Goal: Find specific page/section: Find specific page/section

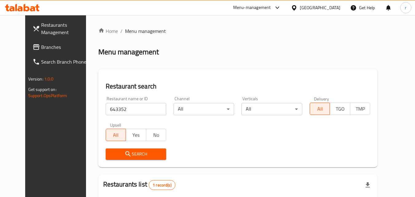
scroll to position [72, 0]
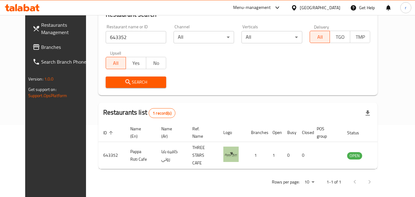
click at [315, 11] on div "[GEOGRAPHIC_DATA]" at bounding box center [315, 7] width 59 height 15
click at [308, 9] on div "[GEOGRAPHIC_DATA]" at bounding box center [320, 7] width 41 height 7
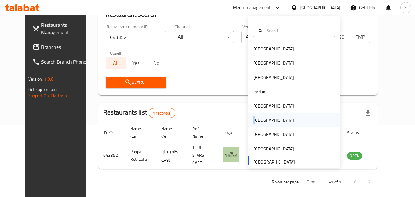
click at [253, 119] on div "Oman" at bounding box center [273, 120] width 41 height 7
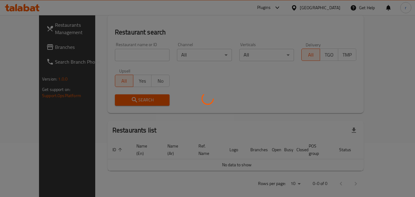
scroll to position [72, 0]
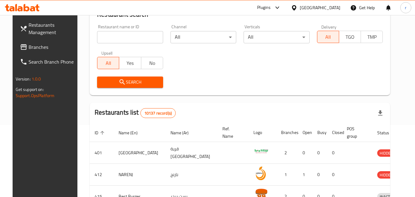
click at [135, 36] on input "search" at bounding box center [130, 37] width 66 height 12
paste input "641647"
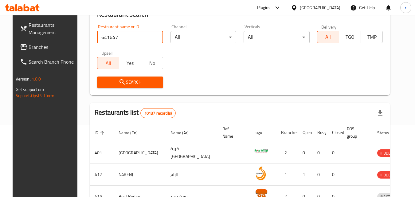
type input "641647"
click button "Search" at bounding box center [130, 82] width 66 height 11
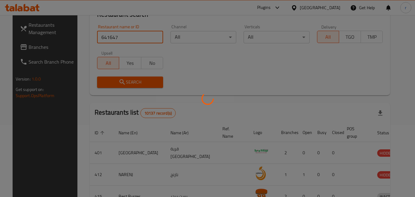
scroll to position [54, 0]
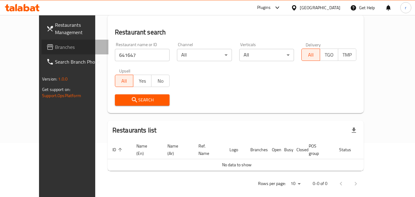
click at [55, 48] on span "Branches" at bounding box center [79, 46] width 49 height 7
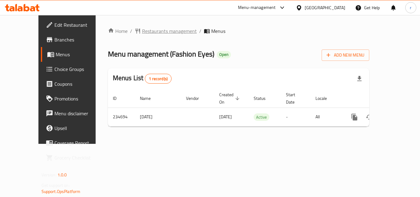
click at [149, 33] on span "Restaurants management" at bounding box center [169, 30] width 55 height 7
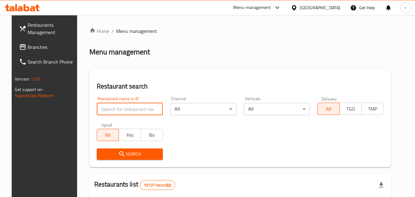
click at [132, 112] on input "search" at bounding box center [130, 109] width 66 height 12
paste input "626442"
type input "626442"
click button "Search" at bounding box center [130, 153] width 66 height 11
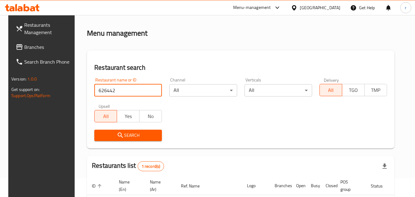
scroll to position [77, 0]
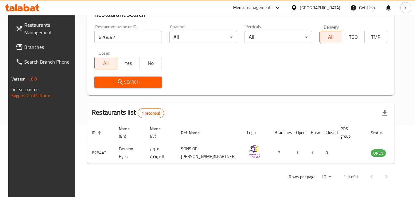
click at [336, 5] on div "[GEOGRAPHIC_DATA]" at bounding box center [320, 7] width 41 height 7
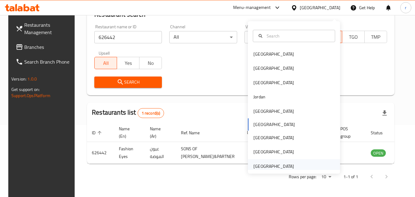
click at [270, 163] on div "[GEOGRAPHIC_DATA]" at bounding box center [273, 166] width 41 height 7
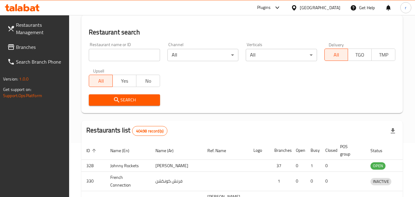
scroll to position [77, 0]
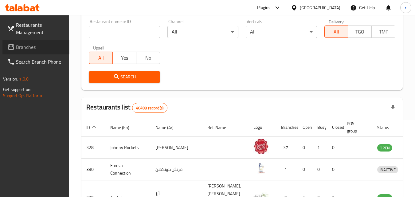
click at [38, 44] on span "Branches" at bounding box center [40, 46] width 49 height 7
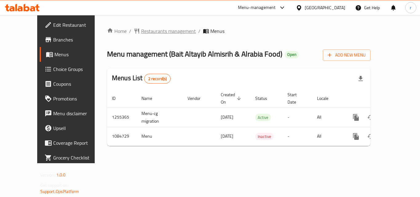
click at [141, 29] on span "Restaurants management" at bounding box center [168, 30] width 55 height 7
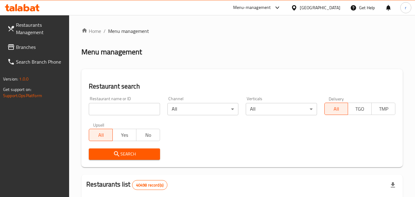
click at [136, 101] on div "Restaurant name or ID Restaurant name or ID" at bounding box center [124, 105] width 71 height 19
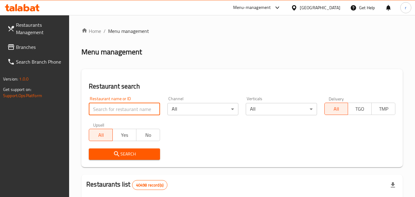
click at [136, 108] on input "search" at bounding box center [124, 109] width 71 height 12
paste input "664570"
type input "664570"
click button "Search" at bounding box center [124, 153] width 71 height 11
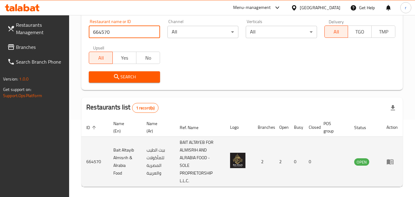
scroll to position [92, 0]
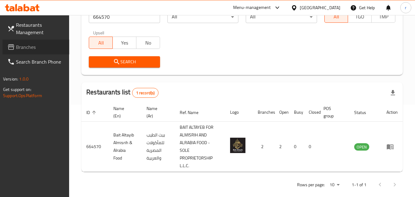
click at [31, 47] on span "Branches" at bounding box center [40, 46] width 49 height 7
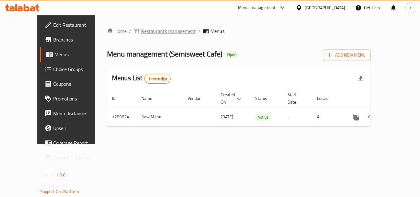
click at [141, 31] on span "Restaurants management" at bounding box center [168, 30] width 55 height 7
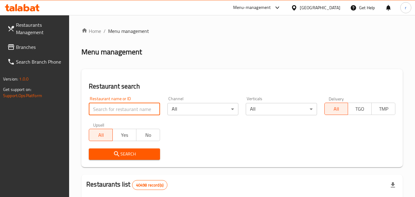
click at [127, 106] on input "search" at bounding box center [124, 109] width 71 height 12
paste input "697771"
type input "697771"
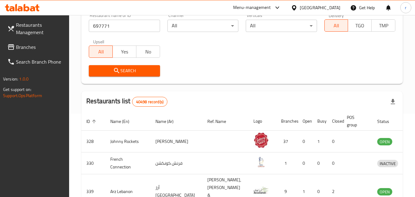
scroll to position [92, 0]
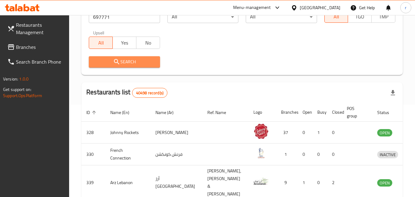
click at [142, 65] on span "Search" at bounding box center [124, 62] width 61 height 8
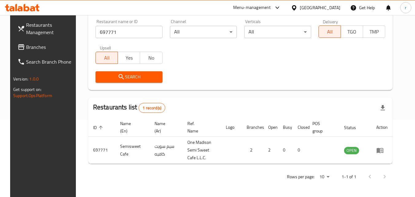
scroll to position [77, 0]
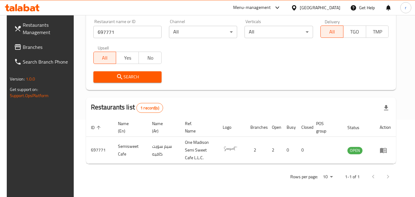
click at [306, 10] on div "[GEOGRAPHIC_DATA]" at bounding box center [320, 7] width 41 height 7
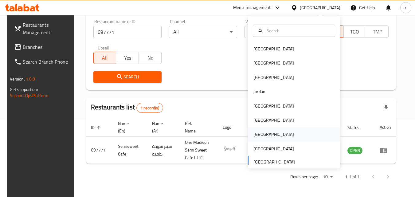
click at [254, 136] on div "Qatar" at bounding box center [273, 134] width 41 height 7
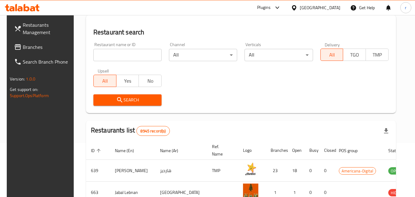
scroll to position [77, 0]
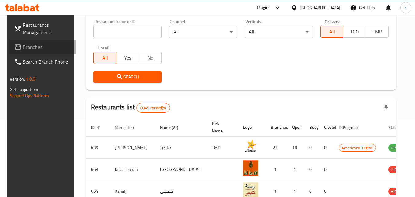
click at [23, 44] on span "Branches" at bounding box center [47, 46] width 49 height 7
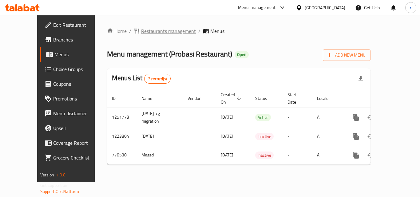
click at [141, 34] on span "Restaurants management" at bounding box center [168, 30] width 55 height 7
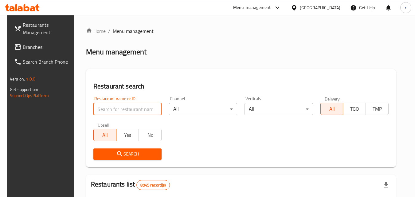
click at [110, 109] on input "search" at bounding box center [127, 109] width 68 height 12
paste input "652480"
type input "652480"
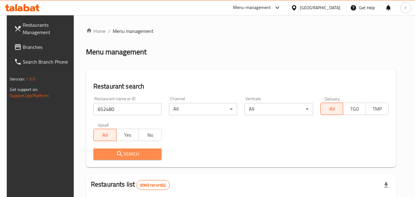
click at [129, 155] on span "Search" at bounding box center [127, 154] width 58 height 8
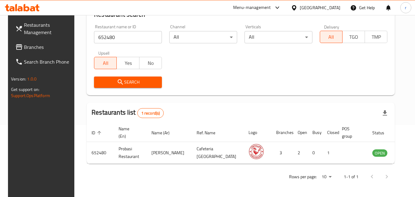
scroll to position [72, 0]
click at [43, 47] on span "Branches" at bounding box center [48, 46] width 49 height 7
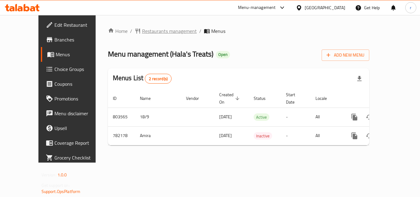
click at [142, 29] on span "Restaurants management" at bounding box center [169, 30] width 55 height 7
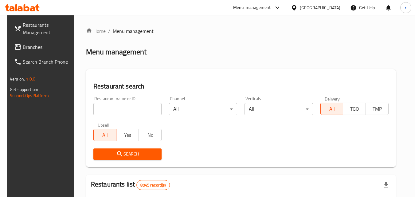
click at [139, 98] on div "Restaurant name or ID Restaurant name or ID" at bounding box center [127, 105] width 68 height 19
click at [135, 108] on input "search" at bounding box center [127, 109] width 68 height 12
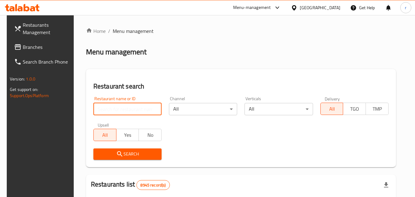
paste input "652719"
type input "652719"
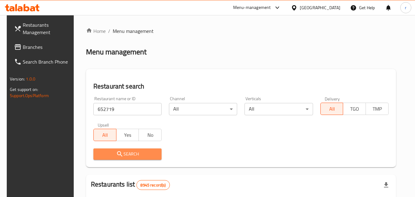
click at [141, 151] on span "Search" at bounding box center [127, 154] width 58 height 8
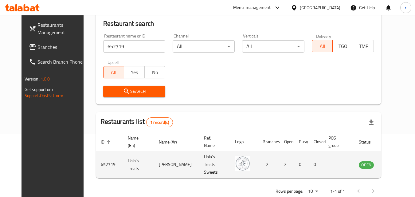
scroll to position [72, 0]
